Goal: Contribute content

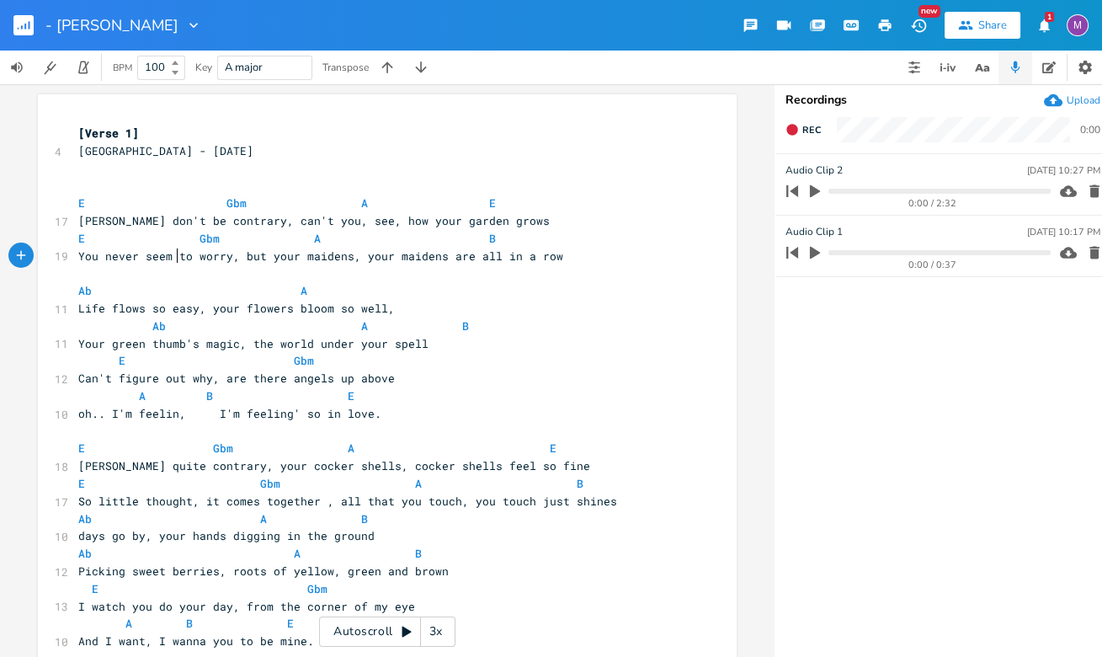
click at [170, 257] on span "You never seem to worry, but your maidens, your maidens are all in a row" at bounding box center [320, 255] width 485 height 15
type textarea "need"
click at [256, 259] on span "You never need to worry, but your maidens, your maidens are all in a row" at bounding box center [320, 255] width 485 height 15
type textarea "look"
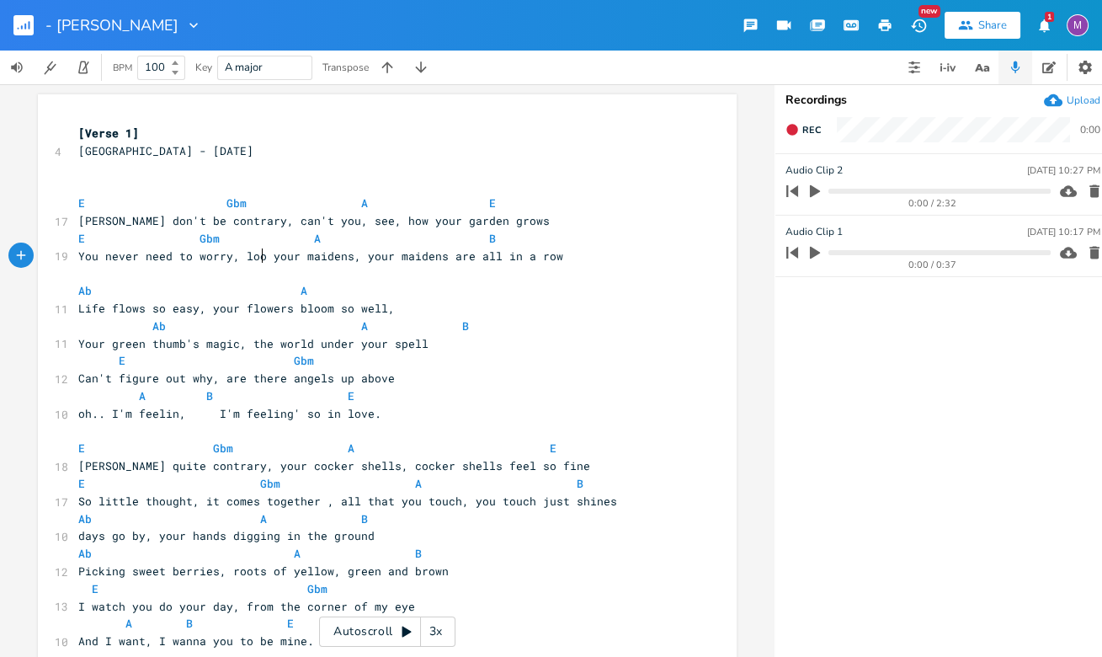
scroll to position [0, 19]
type textarea "how"
click at [295, 248] on span "You never need to worry, look how your maidens, your maidens are all in a row" at bounding box center [337, 255] width 519 height 15
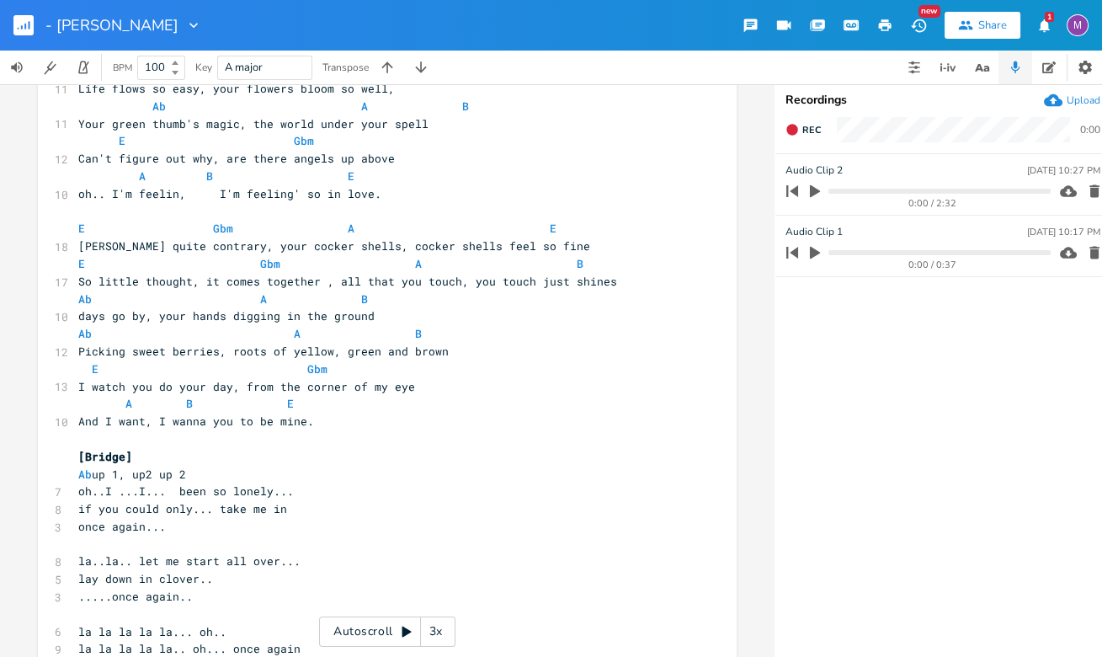
scroll to position [225, 0]
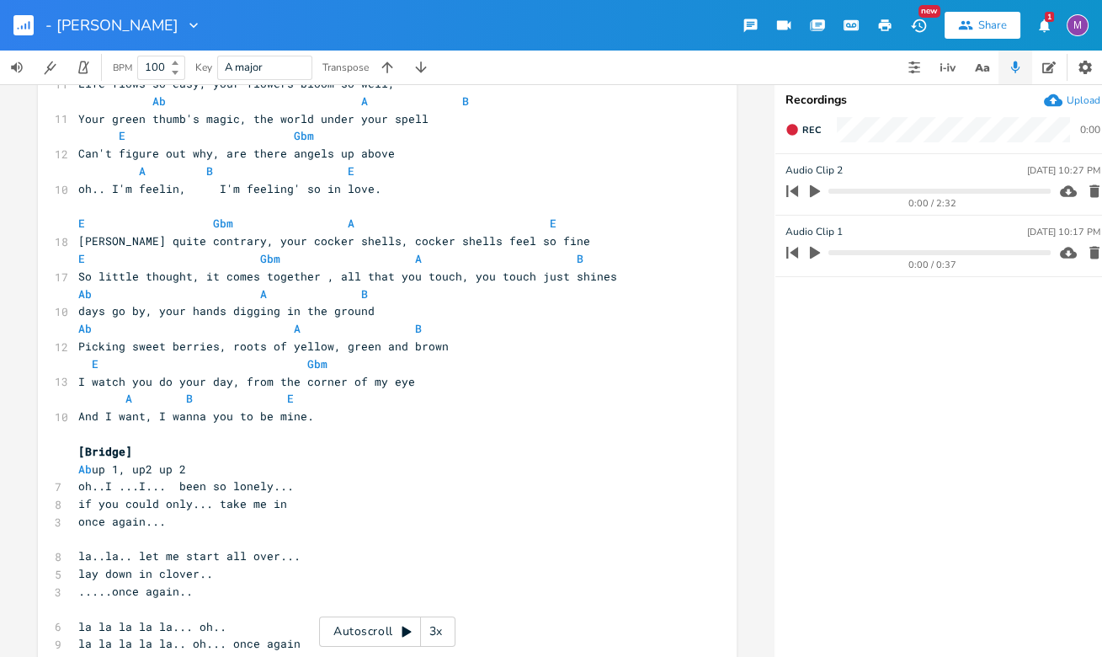
click at [180, 242] on span "[PERSON_NAME] quite contrary, your cocker shells, cocker shells feel so fine" at bounding box center [334, 240] width 512 height 15
type textarea "don't be"
click at [199, 423] on pre "And I want, I wanna you to be mine." at bounding box center [379, 416] width 608 height 18
type textarea "t"
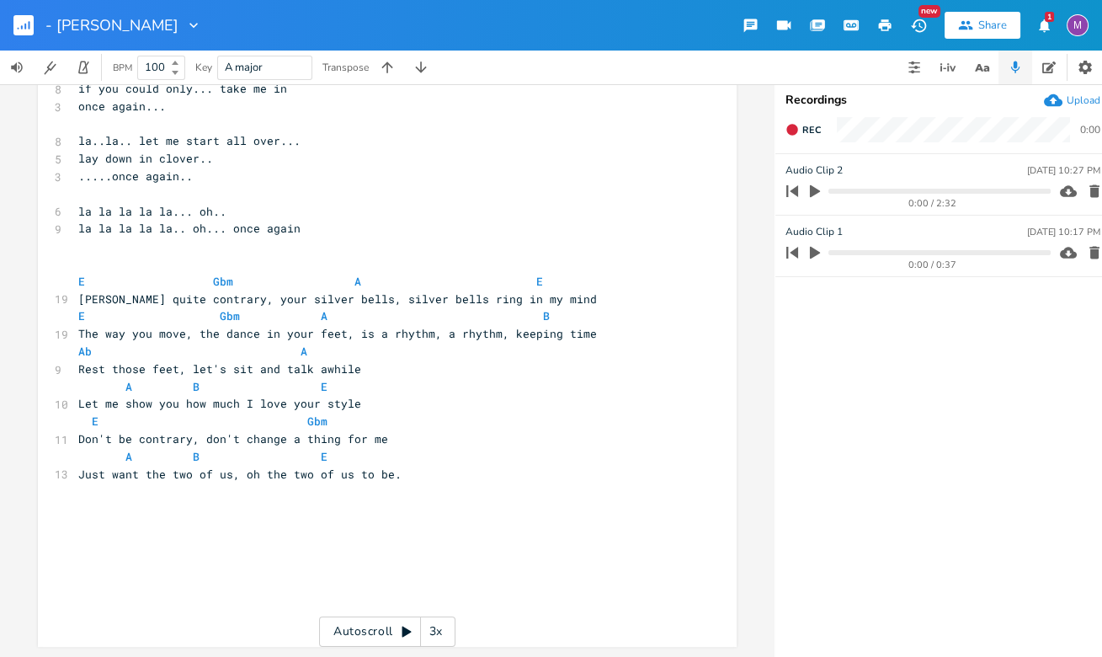
scroll to position [649, 0]
click at [178, 291] on span "[PERSON_NAME] quite contrary, your silver bells, silver bells ring in my mind" at bounding box center [337, 298] width 519 height 15
type textarea "don't be"
click at [181, 274] on span "E Gbm A E" at bounding box center [310, 281] width 465 height 15
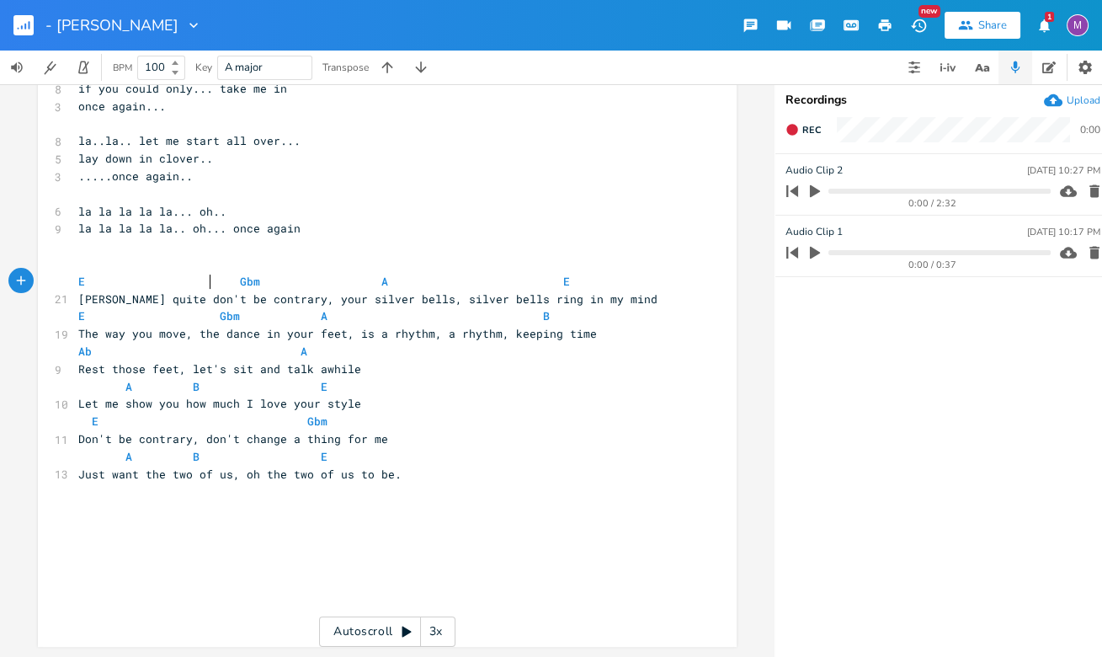
scroll to position [0, 13]
click at [462, 262] on pre "​" at bounding box center [379, 264] width 608 height 18
click at [480, 274] on span "E Gbm A E" at bounding box center [327, 281] width 498 height 15
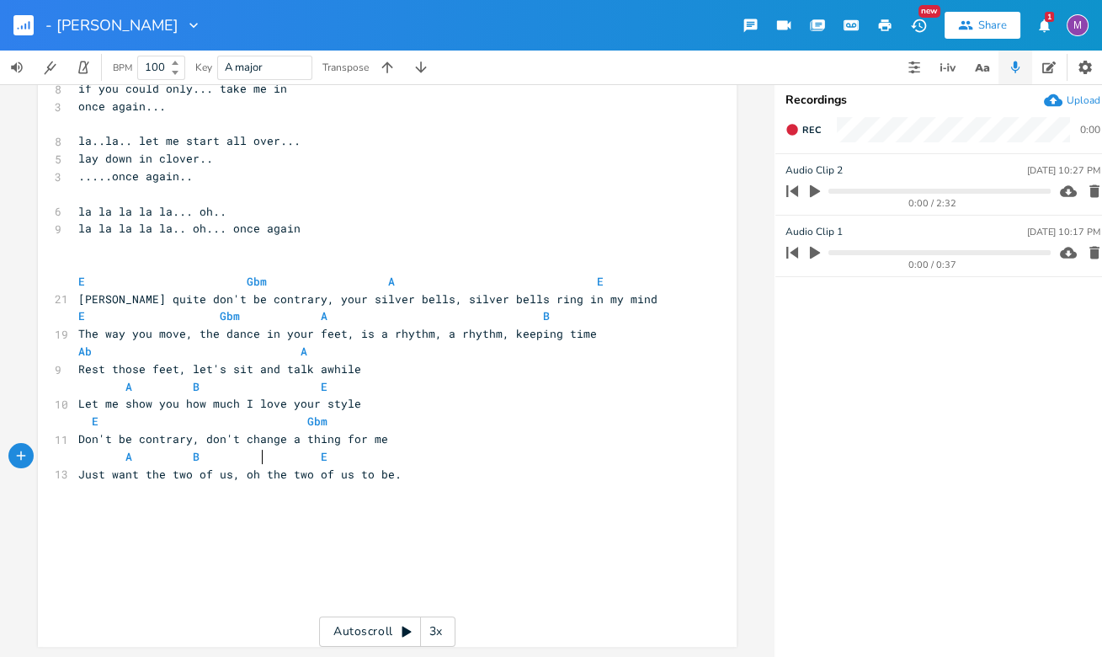
click at [259, 449] on span "A B E" at bounding box center [206, 456] width 256 height 15
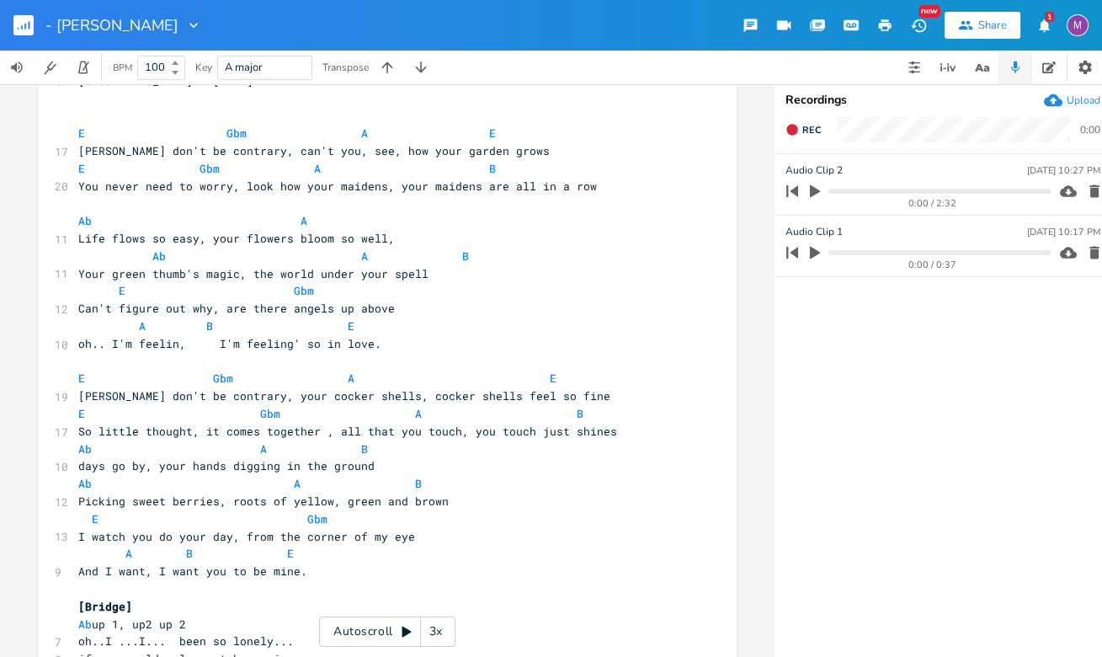
scroll to position [0, 0]
